Goal: Find specific page/section: Find specific page/section

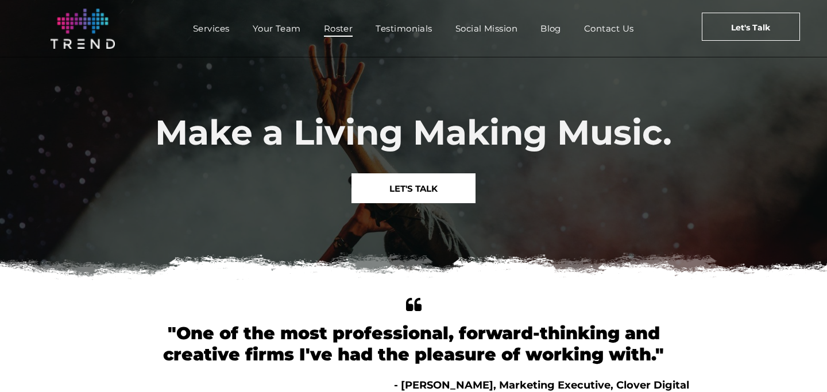
click at [333, 28] on span "Roster" at bounding box center [338, 28] width 29 height 17
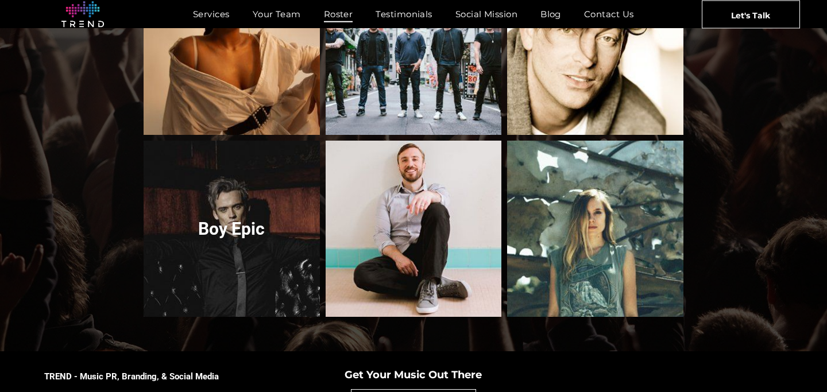
scroll to position [1241, 0]
